Goal: Information Seeking & Learning: Find specific page/section

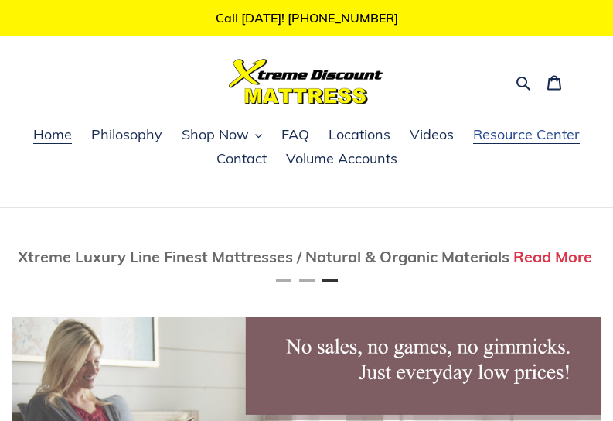
click at [541, 133] on span "Resource Center" at bounding box center [526, 134] width 107 height 19
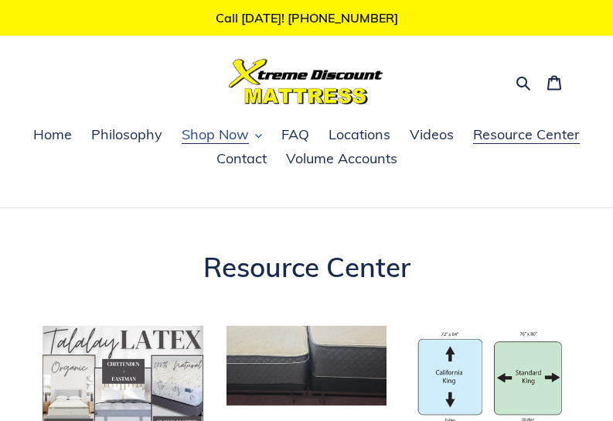
click at [211, 132] on span "Shop Now" at bounding box center [215, 134] width 67 height 19
click at [291, 137] on span "FAQ" at bounding box center [296, 134] width 28 height 19
